Goal: Transaction & Acquisition: Subscribe to service/newsletter

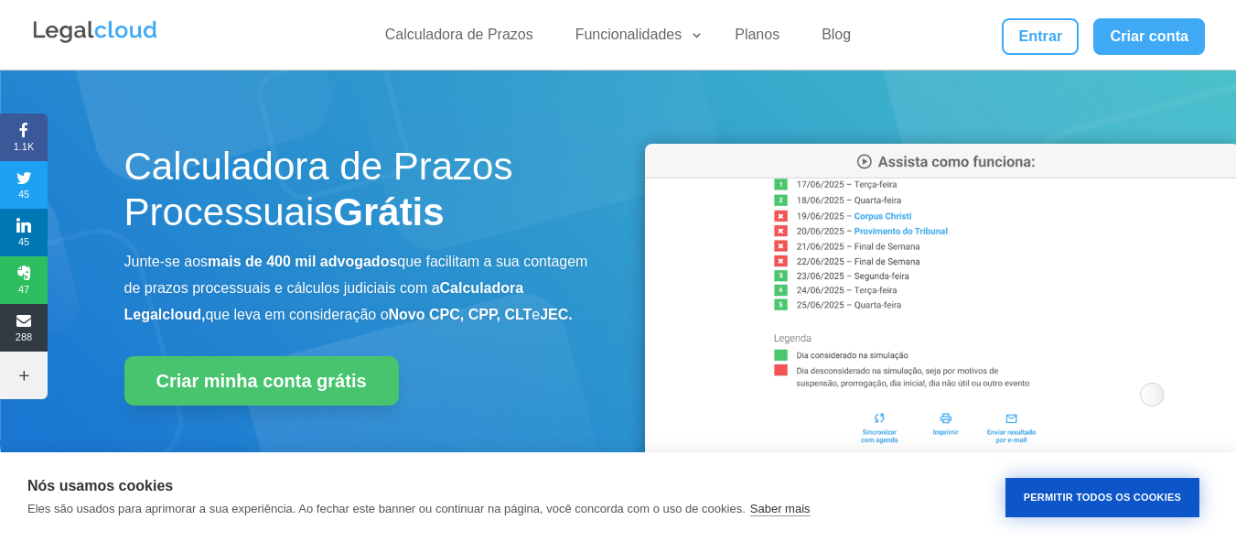
click at [1139, 495] on button "Permitir Todos os Cookies" at bounding box center [1103, 497] width 194 height 39
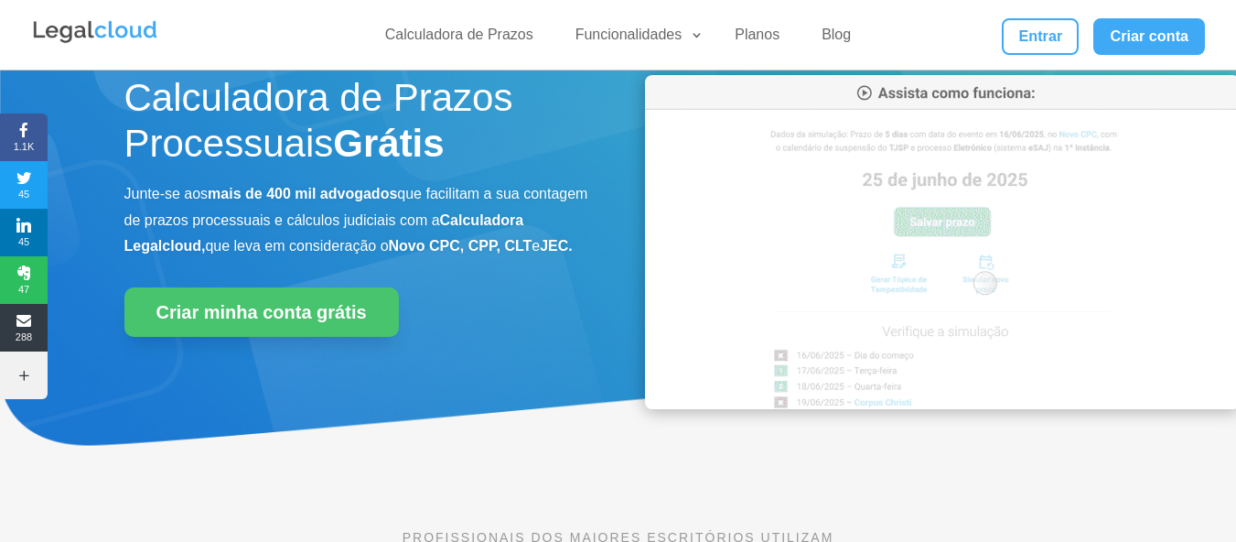
scroll to position [38, 0]
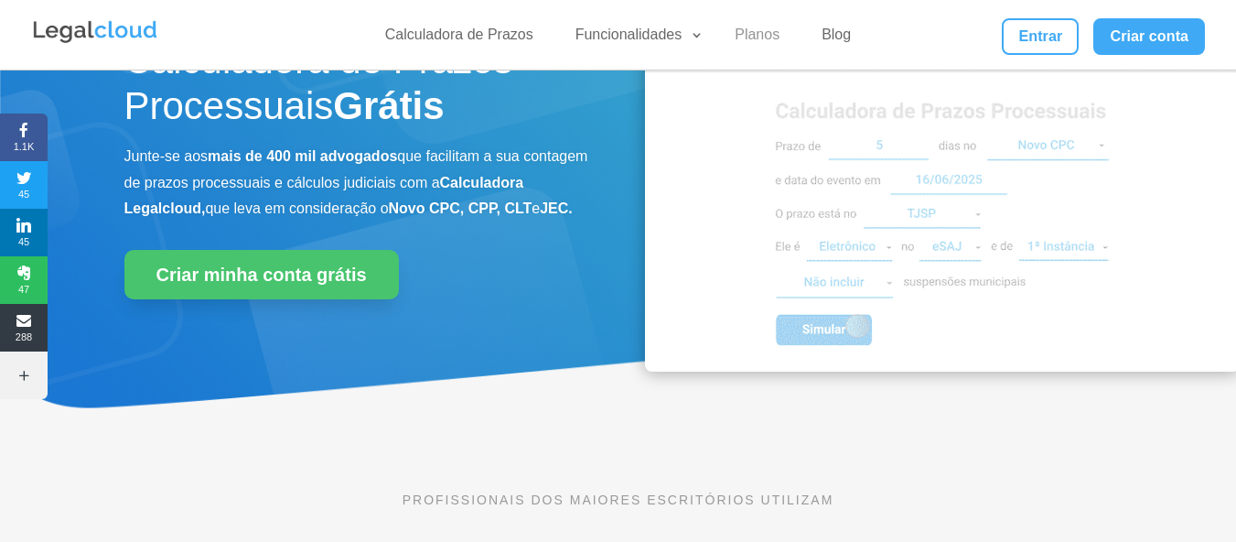
click at [750, 35] on link "Planos" at bounding box center [757, 39] width 67 height 27
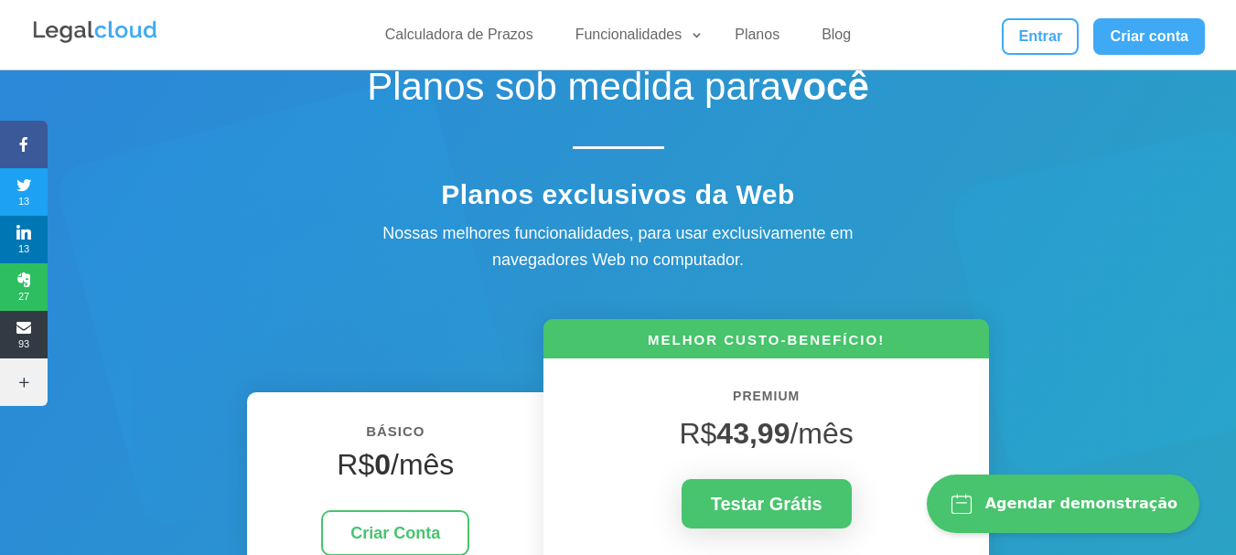
scroll to position [269, 0]
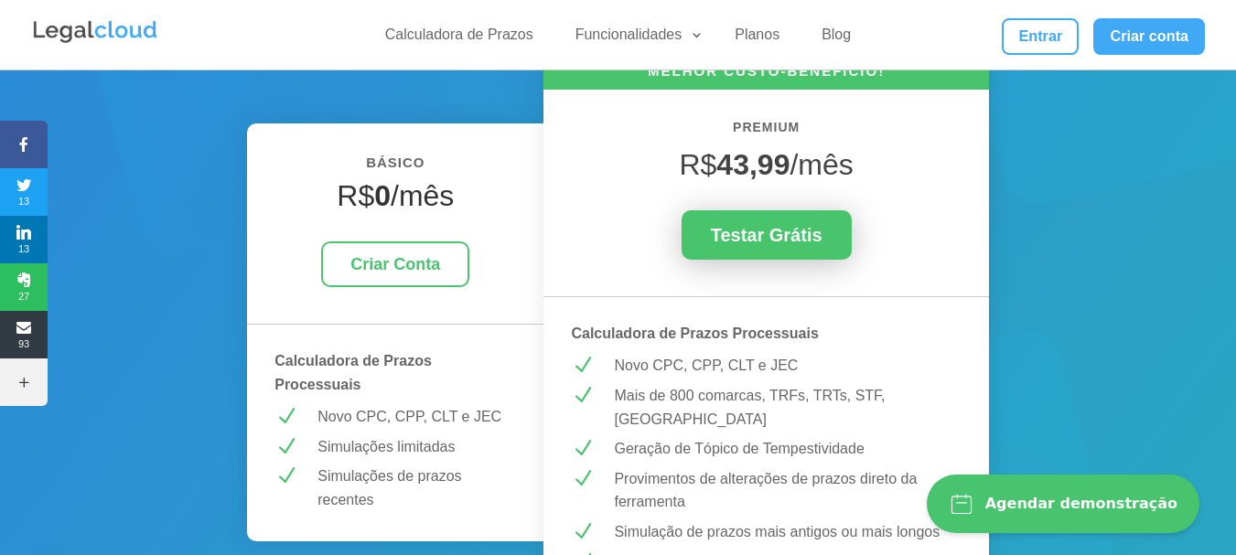
click at [751, 234] on link "Testar Grátis" at bounding box center [767, 234] width 170 height 49
